Goal: Transaction & Acquisition: Obtain resource

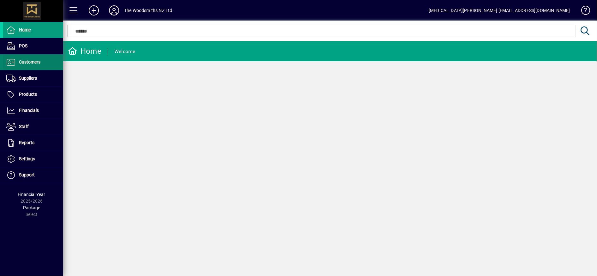
click at [46, 67] on span at bounding box center [33, 62] width 60 height 15
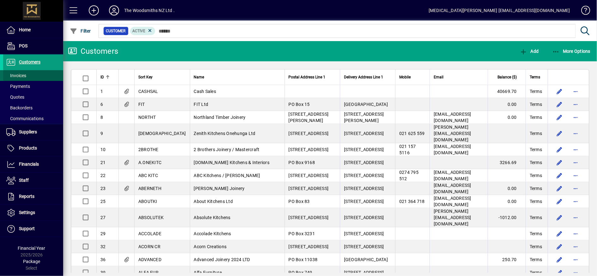
click at [32, 77] on span at bounding box center [33, 75] width 60 height 15
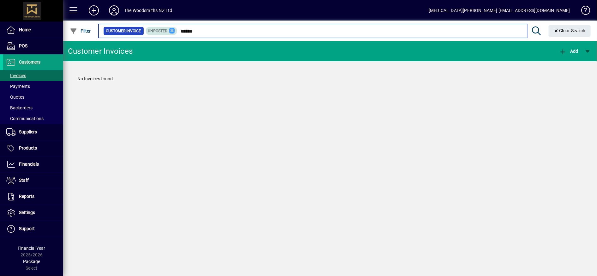
type input "******"
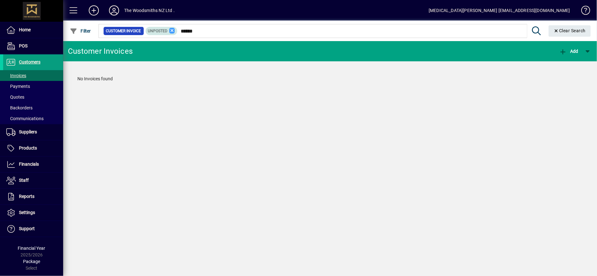
click at [172, 31] on icon at bounding box center [172, 31] width 6 height 6
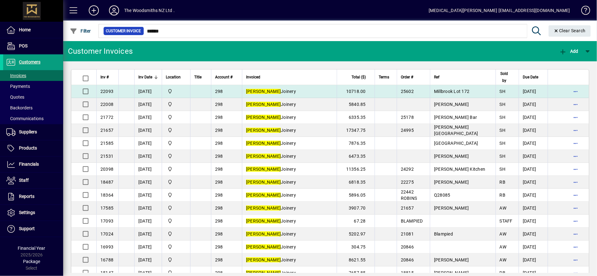
click at [300, 89] on td "[PERSON_NAME] Joinery" at bounding box center [289, 91] width 95 height 13
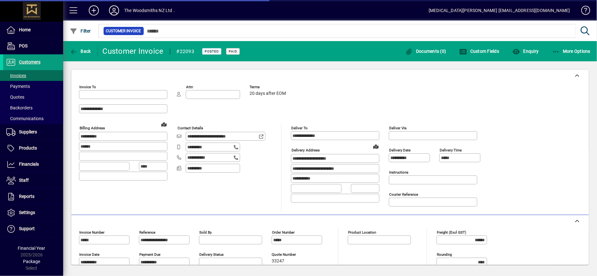
type input "**********"
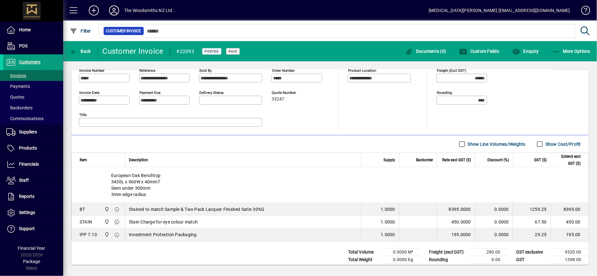
scroll to position [174, 0]
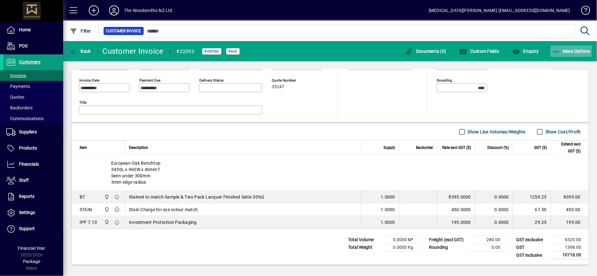
click at [566, 49] on span "More Options" at bounding box center [571, 51] width 39 height 5
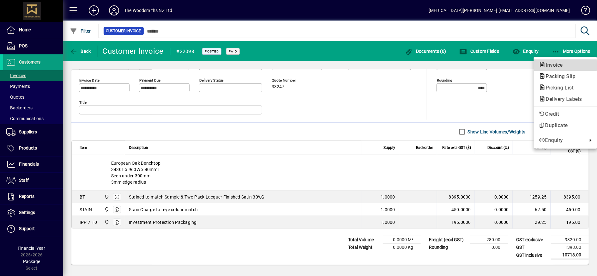
click at [560, 65] on span "Invoice" at bounding box center [552, 65] width 27 height 6
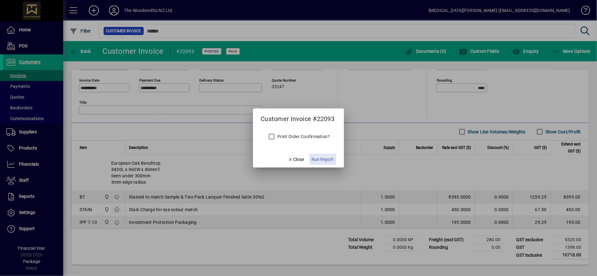
click at [326, 157] on span "Run Report" at bounding box center [323, 159] width 22 height 7
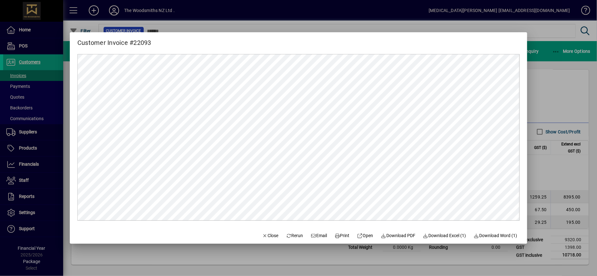
scroll to position [0, 0]
click at [406, 237] on span "Download PDF" at bounding box center [398, 235] width 35 height 7
drag, startPoint x: 260, startPoint y: 236, endPoint x: 268, endPoint y: 224, distance: 13.7
click at [262, 235] on span "Close" at bounding box center [270, 235] width 16 height 7
